Goal: Entertainment & Leisure: Consume media (video, audio)

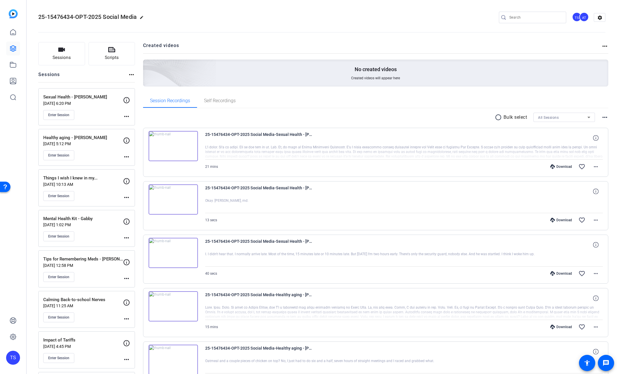
click at [98, 108] on div "Sexual Health - [PERSON_NAME] [DATE] 6:20 PM Enter Session" at bounding box center [83, 107] width 80 height 26
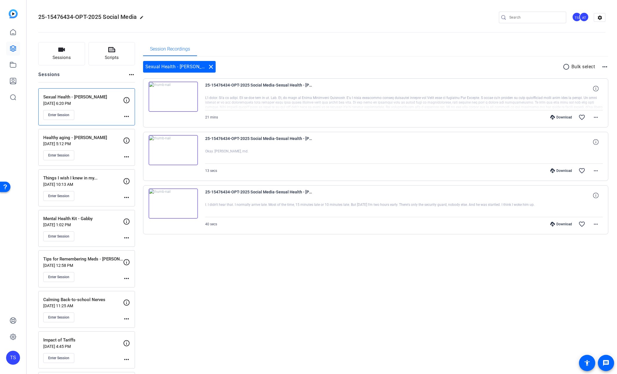
click at [177, 96] on img at bounding box center [172, 96] width 49 height 30
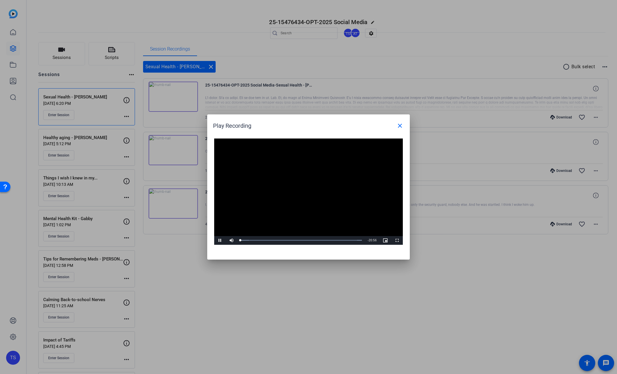
click at [286, 188] on video "Video Player" at bounding box center [308, 191] width 188 height 106
click at [255, 241] on div "Loaded : 100.00% 02:35 00:01" at bounding box center [300, 240] width 127 height 9
click at [292, 242] on div "Loaded : 100.00% 08:59 08:59" at bounding box center [300, 240] width 127 height 9
click at [402, 127] on mat-icon "close" at bounding box center [399, 125] width 7 height 7
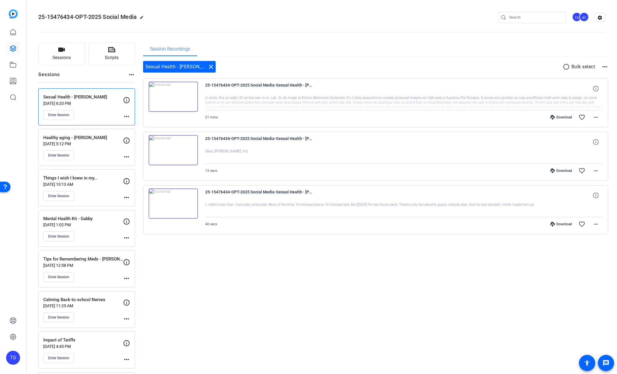
drag, startPoint x: 292, startPoint y: 65, endPoint x: 290, endPoint y: 68, distance: 3.7
click at [292, 65] on div "Sexual Health - [PERSON_NAME] close radio_button_unchecked Bulk select more_hor…" at bounding box center [375, 67] width 465 height 12
